Goal: Task Accomplishment & Management: Complete application form

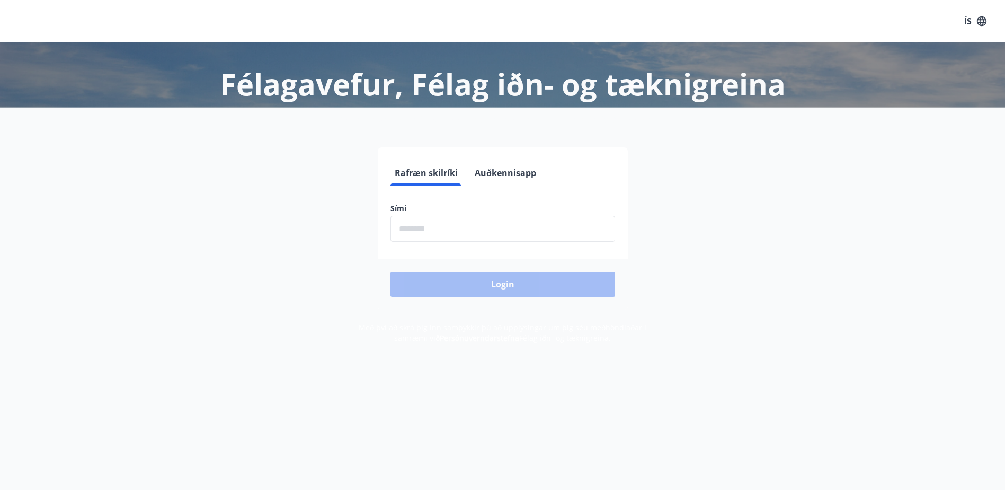
click at [439, 233] on input "phone" at bounding box center [503, 229] width 225 height 26
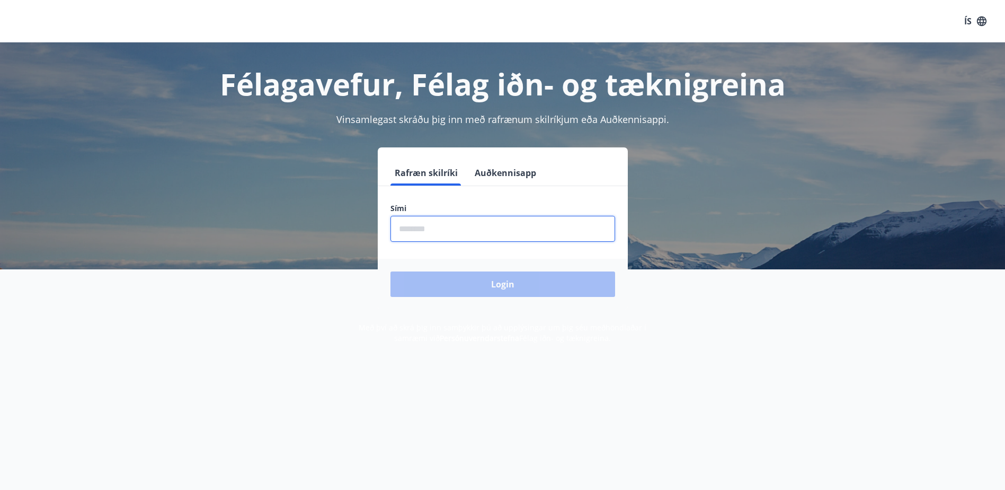
type input "********"
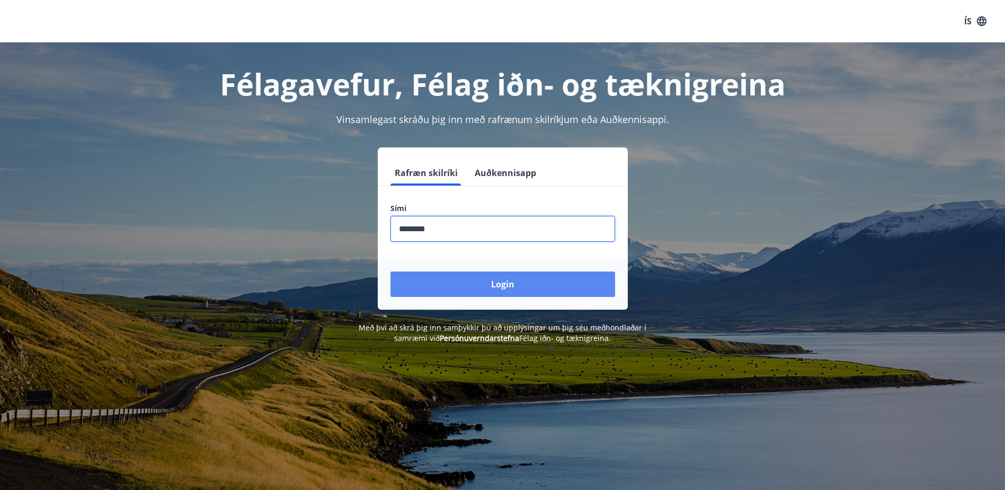
click at [500, 286] on button "Login" at bounding box center [503, 283] width 225 height 25
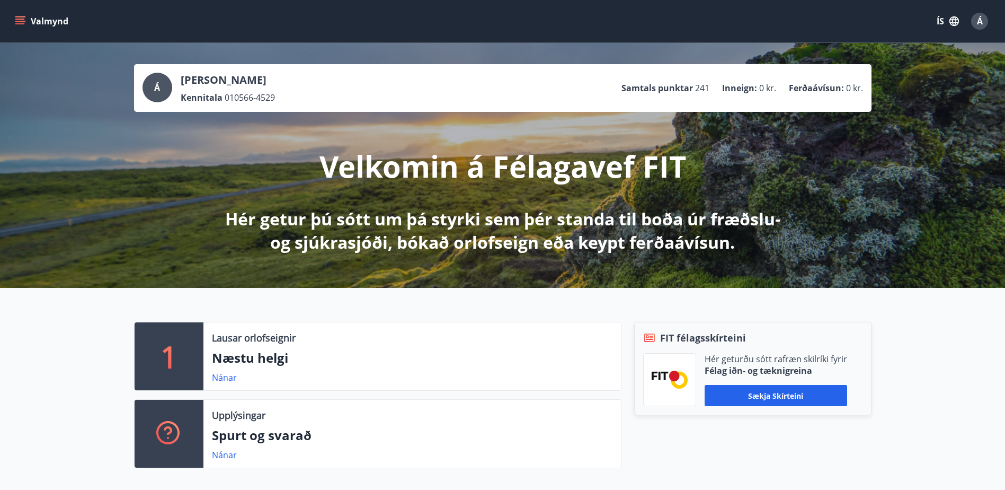
click at [19, 20] on icon "menu" at bounding box center [20, 19] width 10 height 1
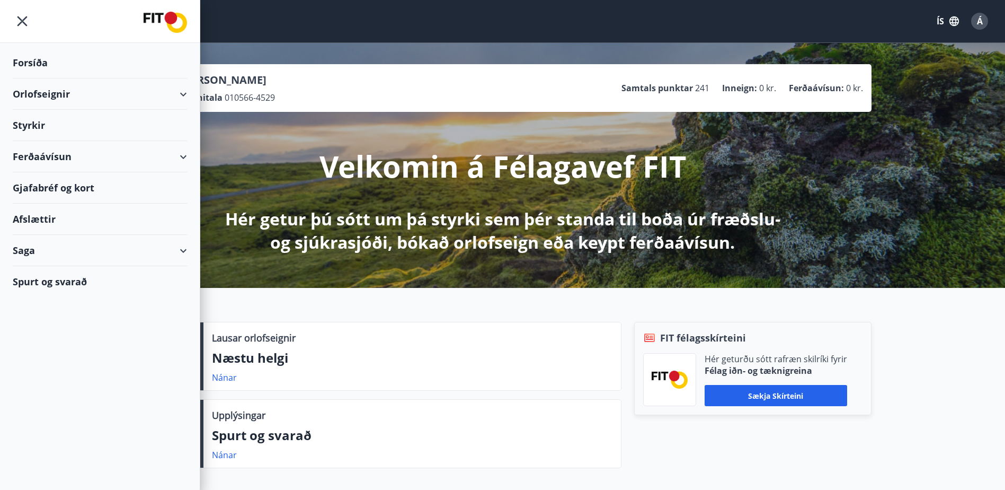
click at [26, 78] on div "Styrkir" at bounding box center [100, 62] width 174 height 31
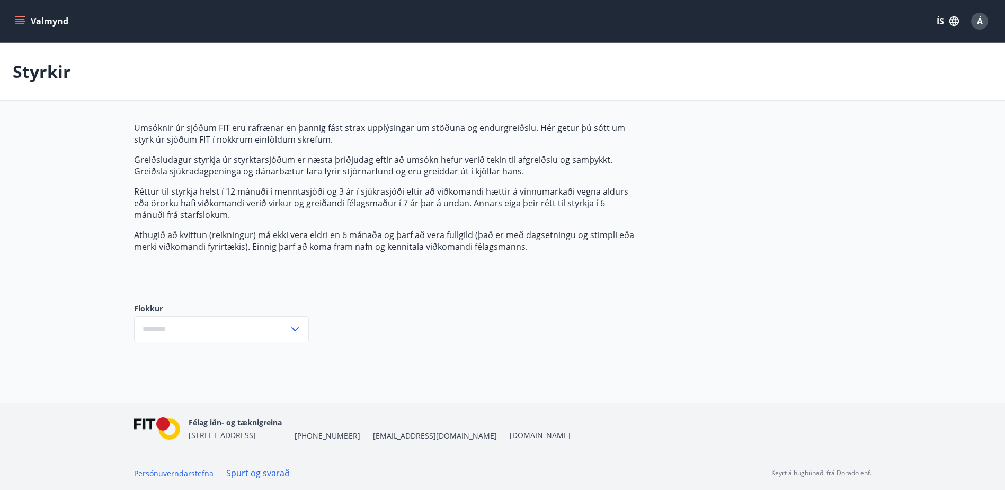
type input "***"
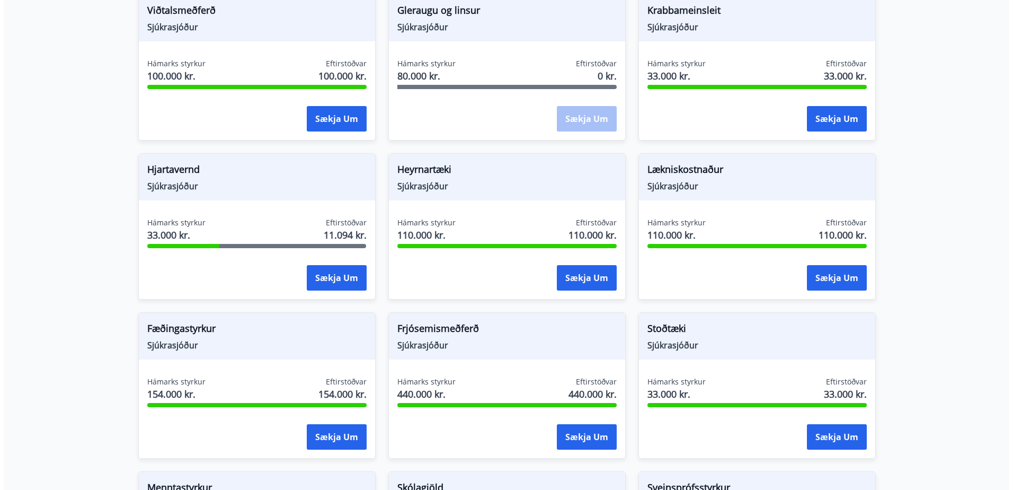
scroll to position [530, 0]
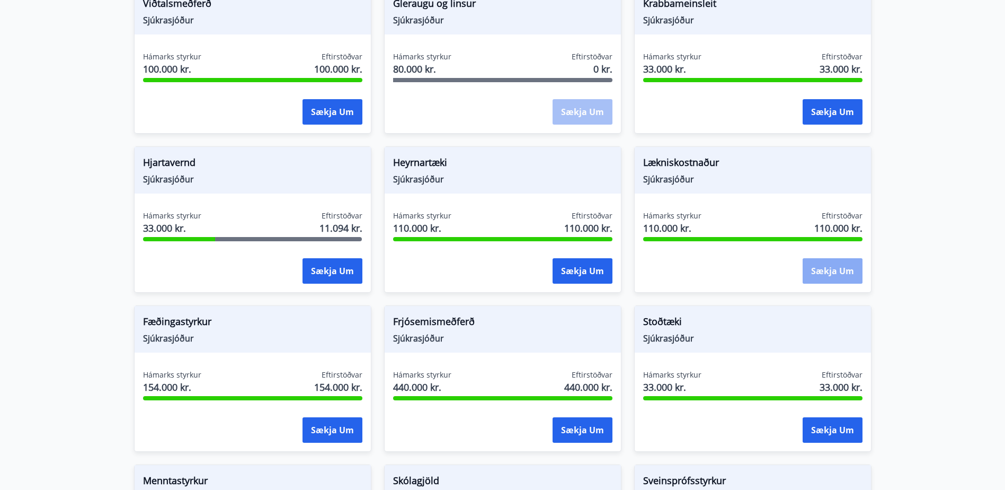
click at [839, 269] on button "Sækja um" at bounding box center [833, 270] width 60 height 25
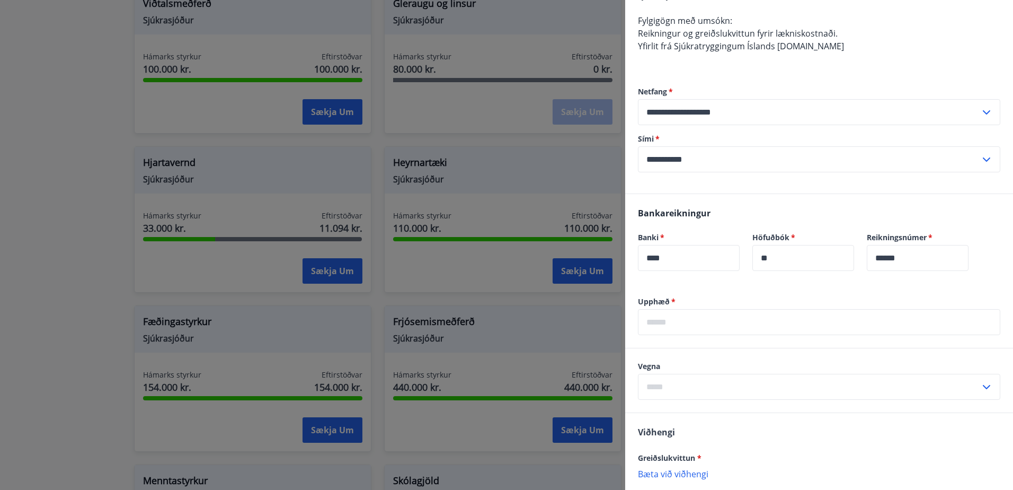
scroll to position [265, 0]
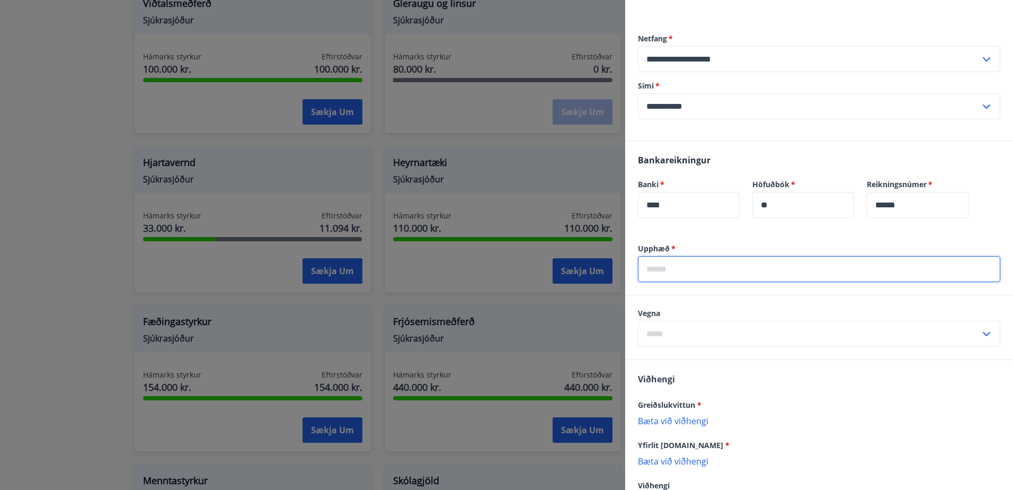
click at [690, 270] on input "text" at bounding box center [819, 269] width 363 height 26
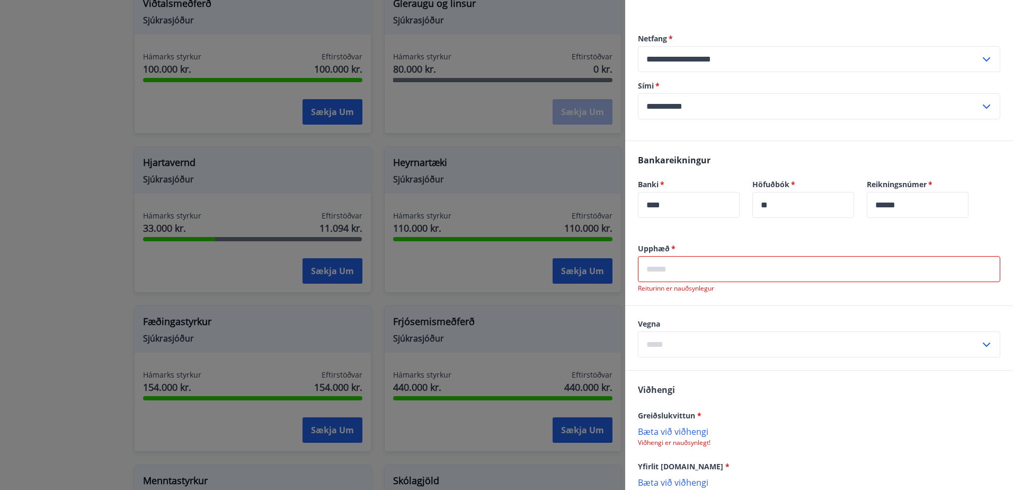
click at [685, 269] on input "text" at bounding box center [819, 269] width 363 height 26
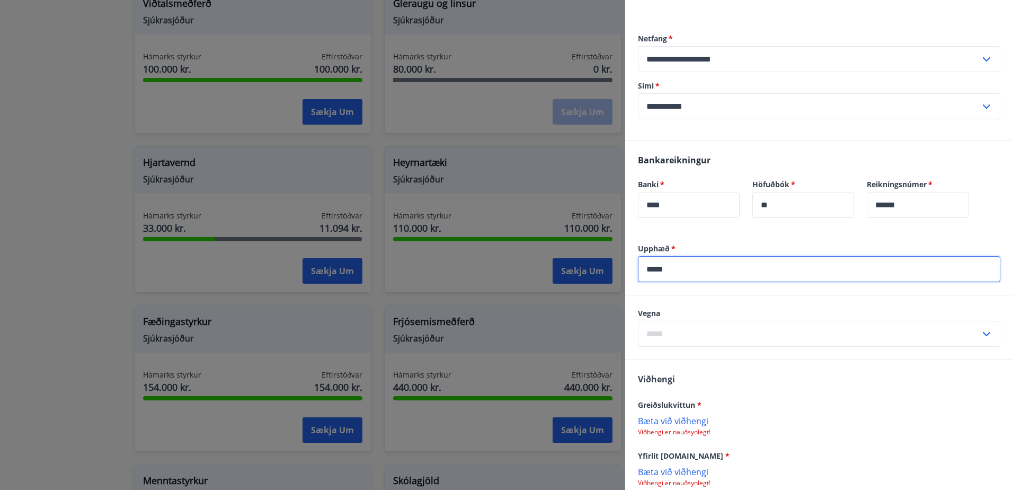
type input "*****"
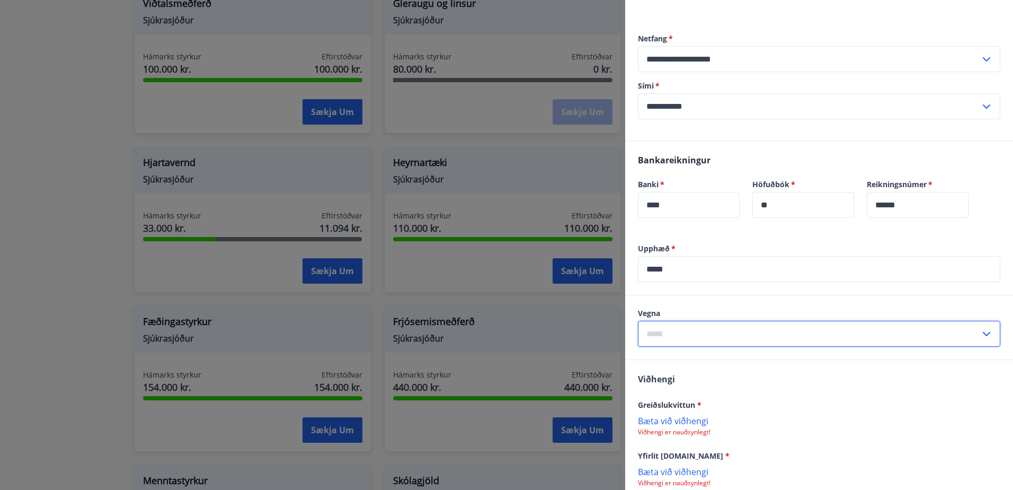
click at [682, 330] on input "text" at bounding box center [809, 334] width 342 height 26
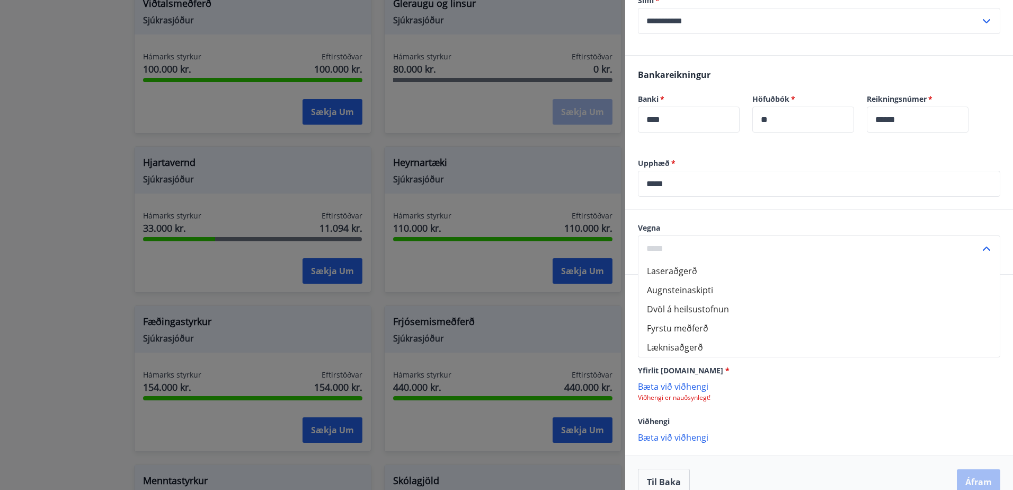
scroll to position [368, 0]
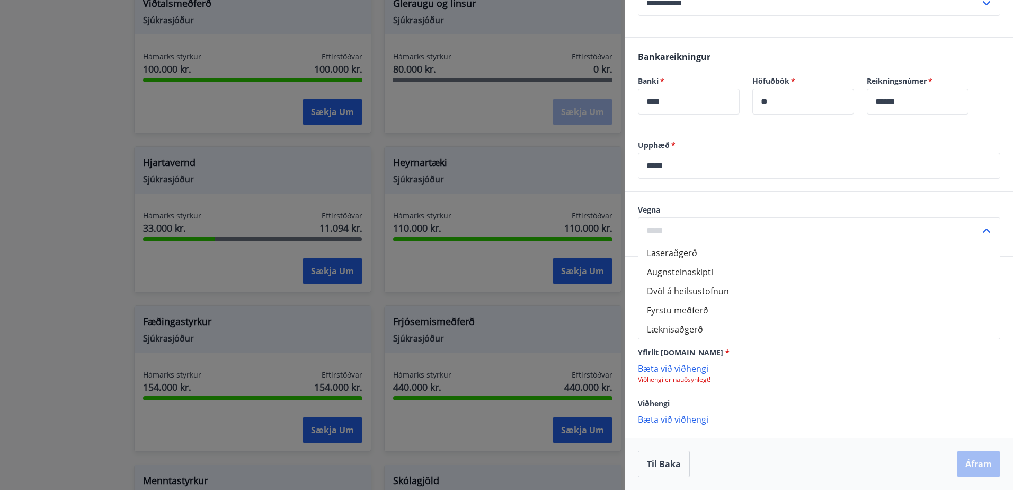
click at [693, 329] on li "Læknisaðgerð" at bounding box center [819, 329] width 361 height 19
type input "**********"
click at [669, 421] on p "Bæta við viðhengi" at bounding box center [819, 418] width 363 height 11
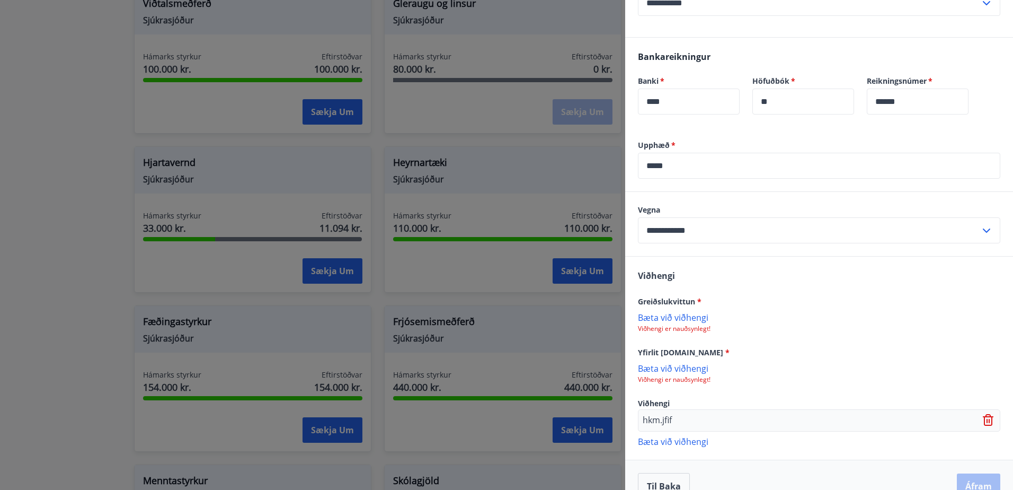
click at [676, 438] on p "Bæta við viðhengi" at bounding box center [819, 441] width 363 height 11
click at [659, 466] on p "Bæta við viðhengi" at bounding box center [819, 467] width 363 height 11
click at [664, 317] on p "Bæta við viðhengi" at bounding box center [819, 317] width 363 height 11
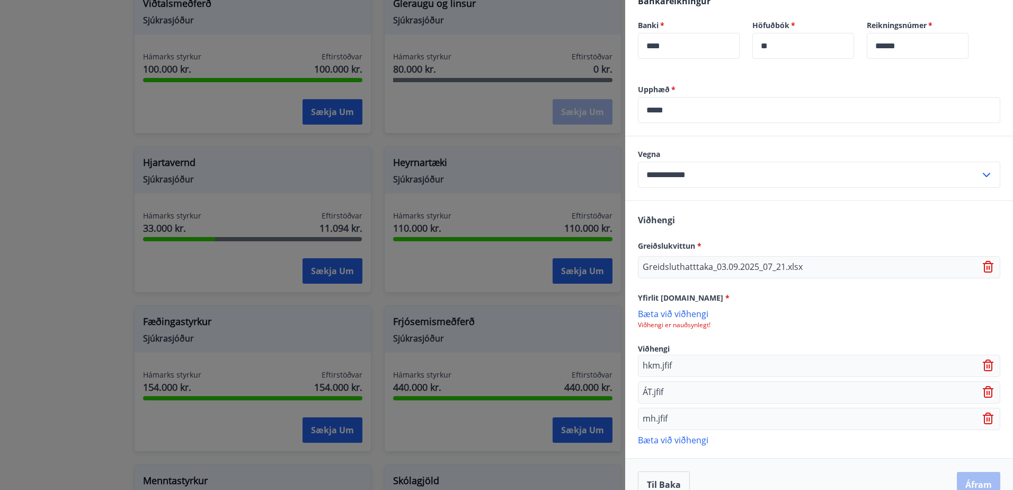
scroll to position [445, 0]
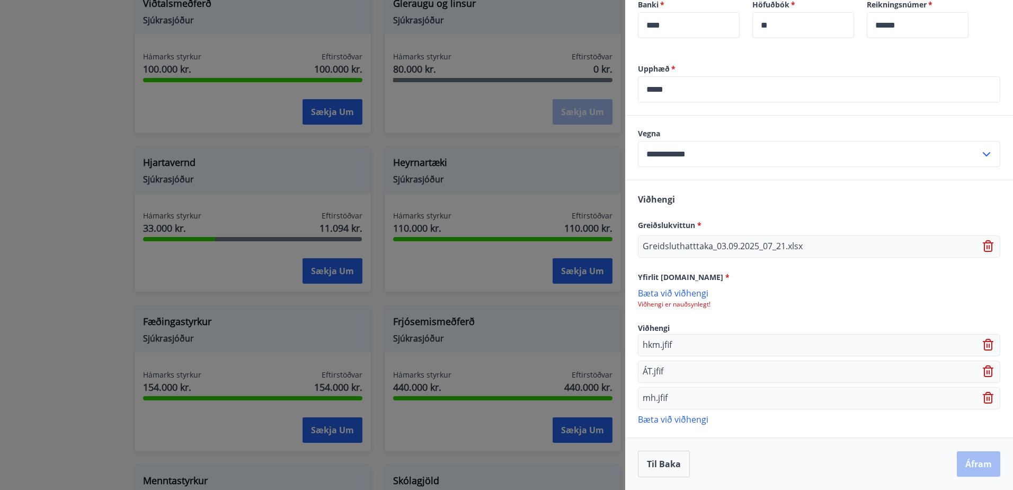
click at [673, 421] on p "Bæta við viðhengi" at bounding box center [819, 418] width 363 height 11
click at [989, 399] on icon at bounding box center [989, 398] width 1 height 4
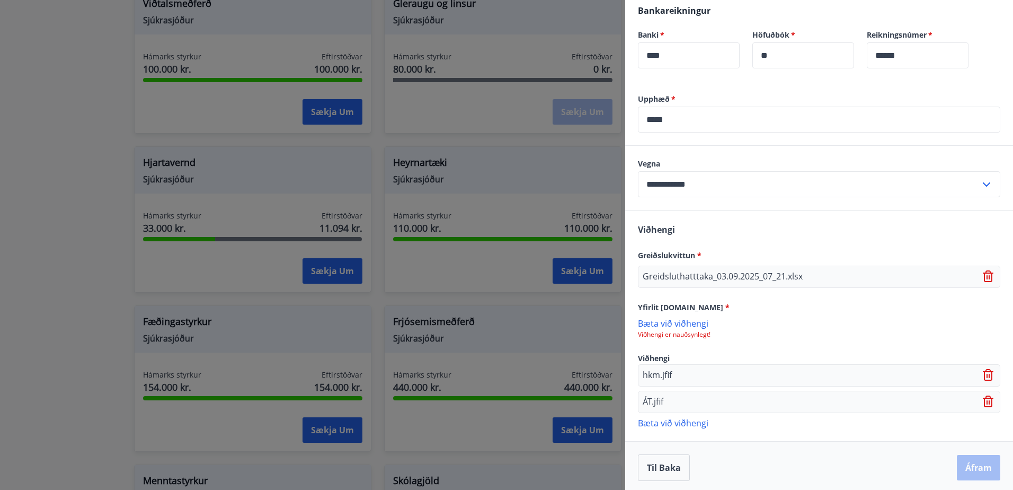
scroll to position [418, 0]
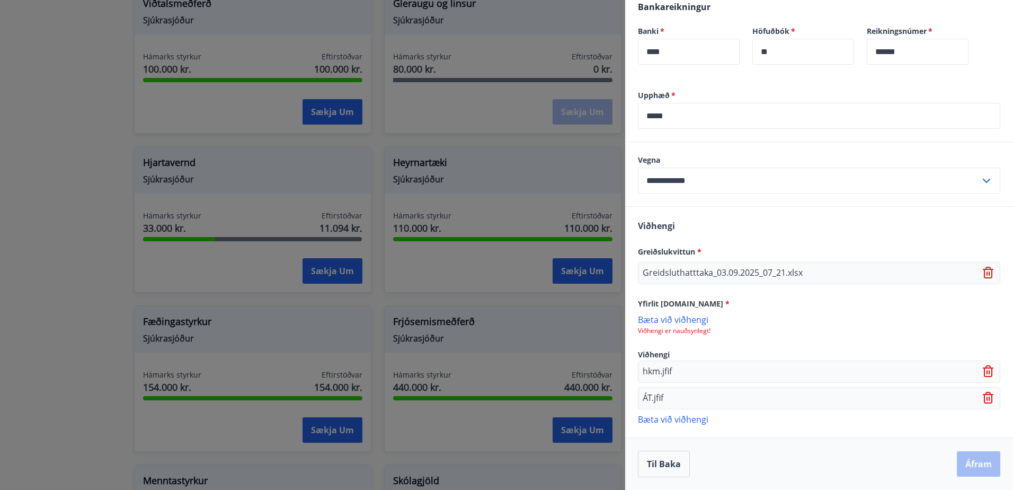
click at [989, 400] on icon at bounding box center [989, 398] width 1 height 4
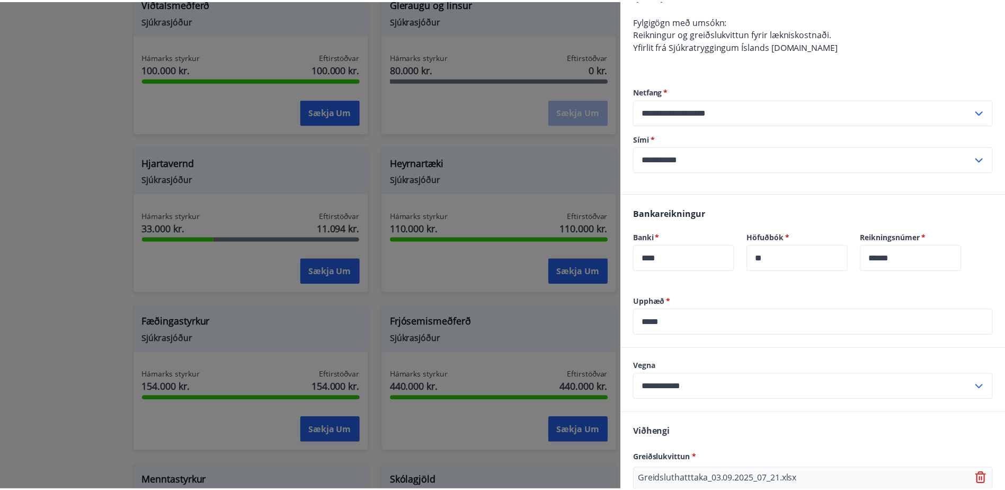
scroll to position [392, 0]
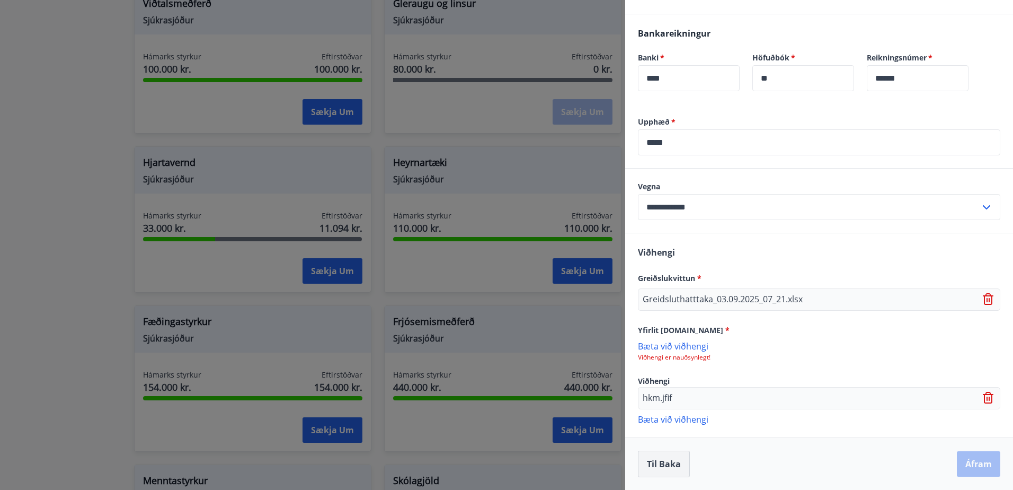
click at [670, 463] on button "Til baka" at bounding box center [664, 464] width 52 height 27
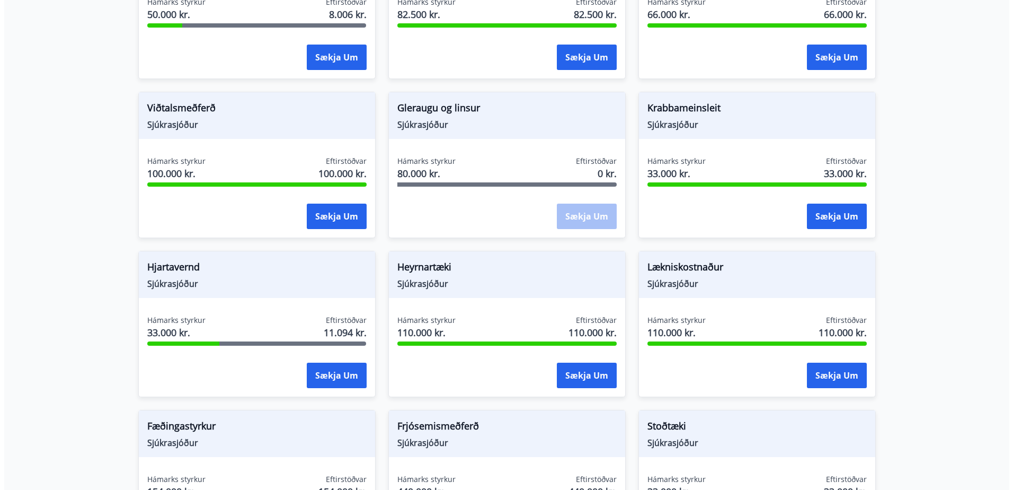
scroll to position [435, 0]
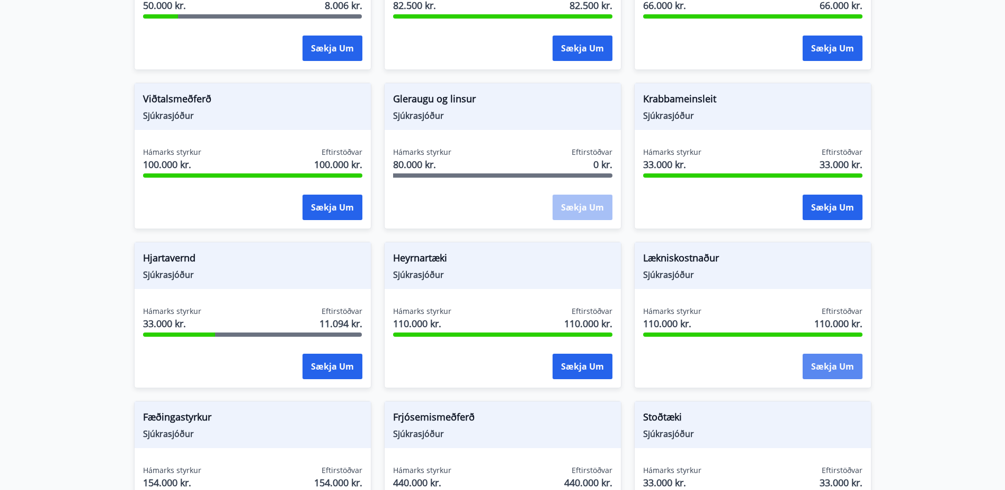
click at [833, 368] on button "Sækja um" at bounding box center [833, 366] width 60 height 25
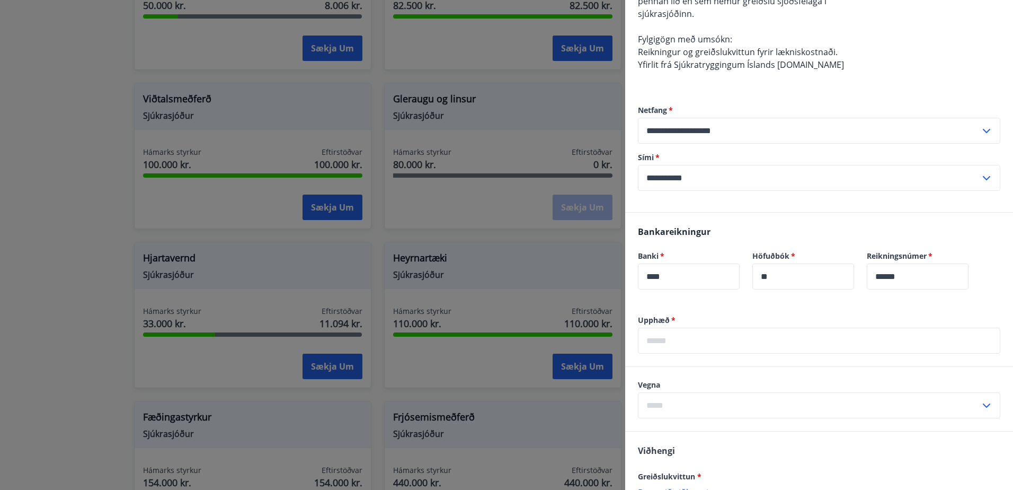
scroll to position [212, 0]
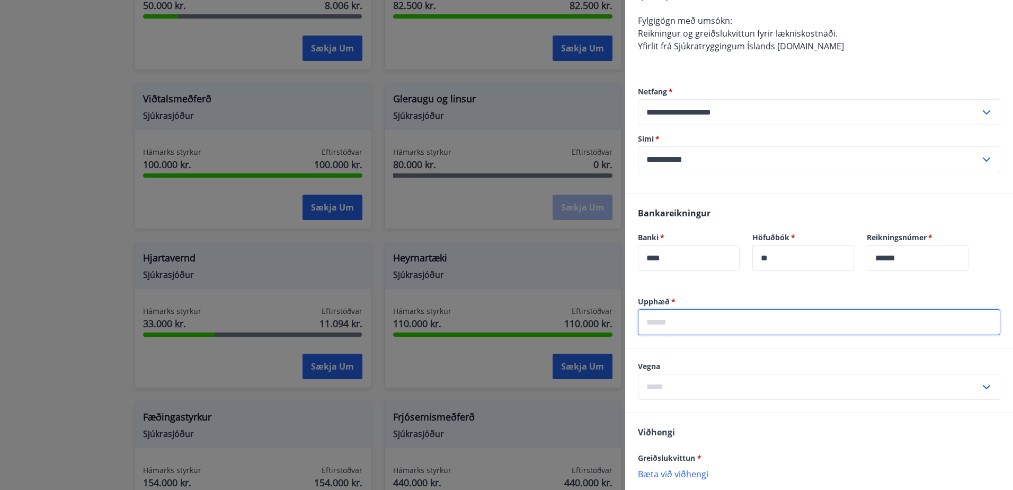
click at [726, 323] on input "text" at bounding box center [819, 322] width 363 height 26
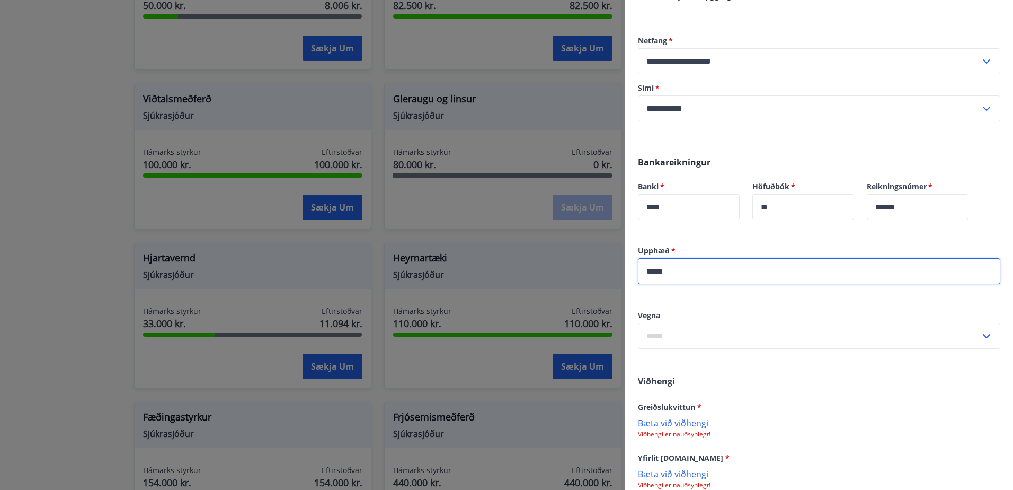
scroll to position [368, 0]
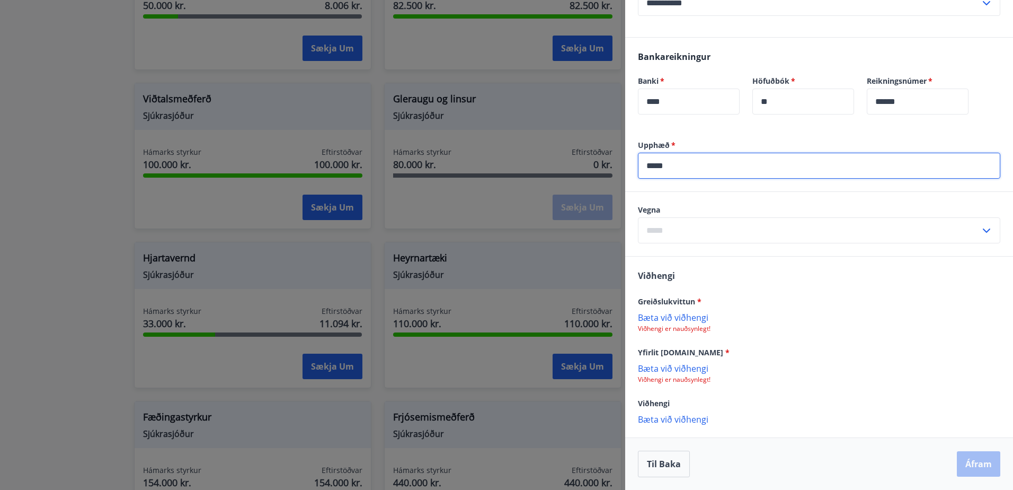
type input "*****"
click at [981, 227] on icon at bounding box center [987, 230] width 13 height 13
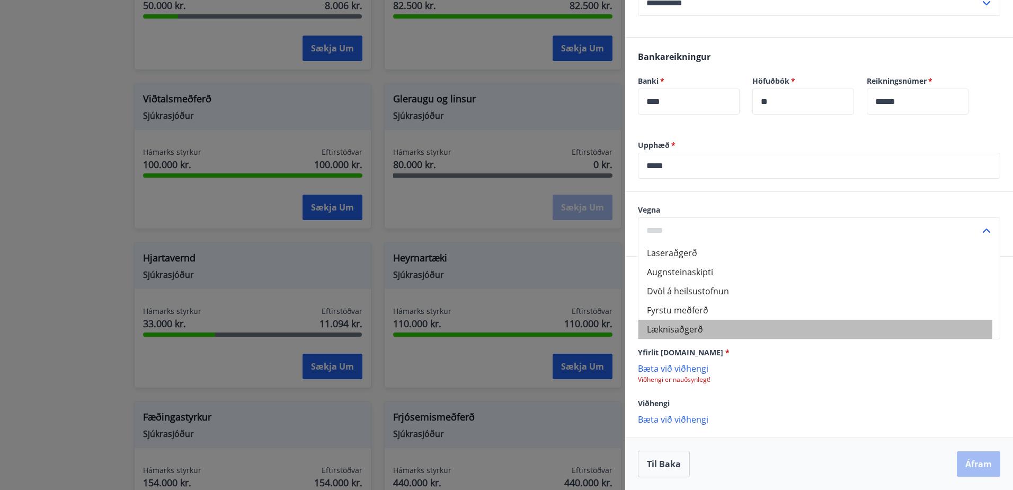
click at [691, 328] on li "Læknisaðgerð" at bounding box center [819, 329] width 361 height 19
type input "**********"
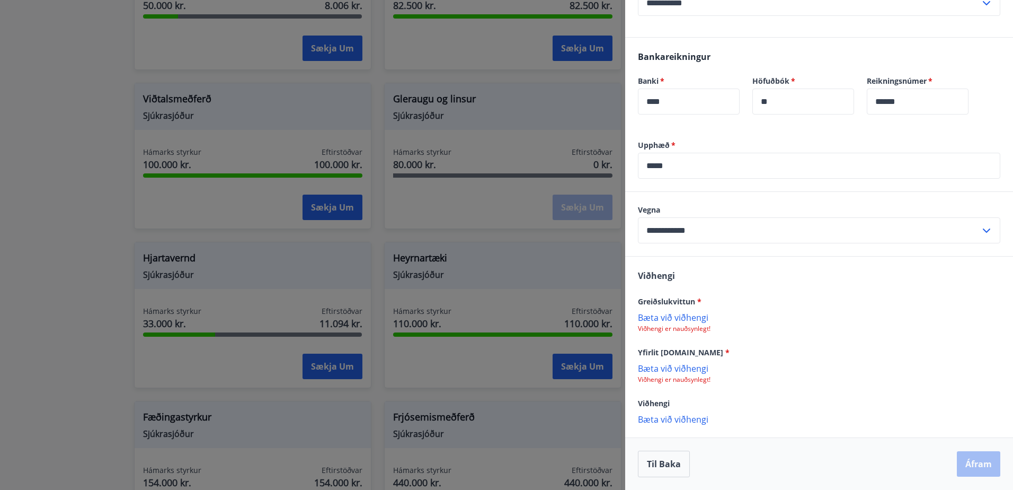
click at [671, 319] on p "Bæta við viðhengi" at bounding box center [819, 317] width 363 height 11
click at [682, 420] on p "Bæta við viðhengi" at bounding box center [819, 418] width 363 height 11
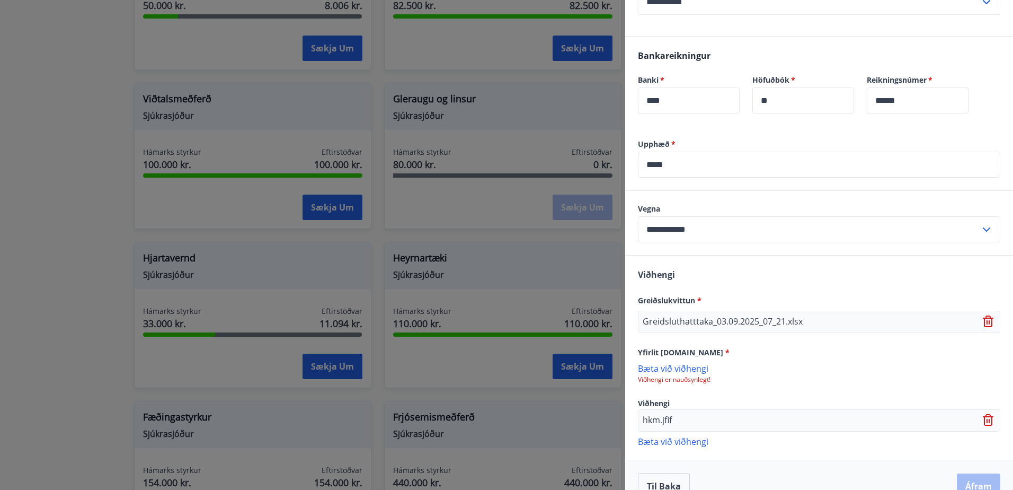
scroll to position [392, 0]
